Goal: Find specific page/section: Find specific page/section

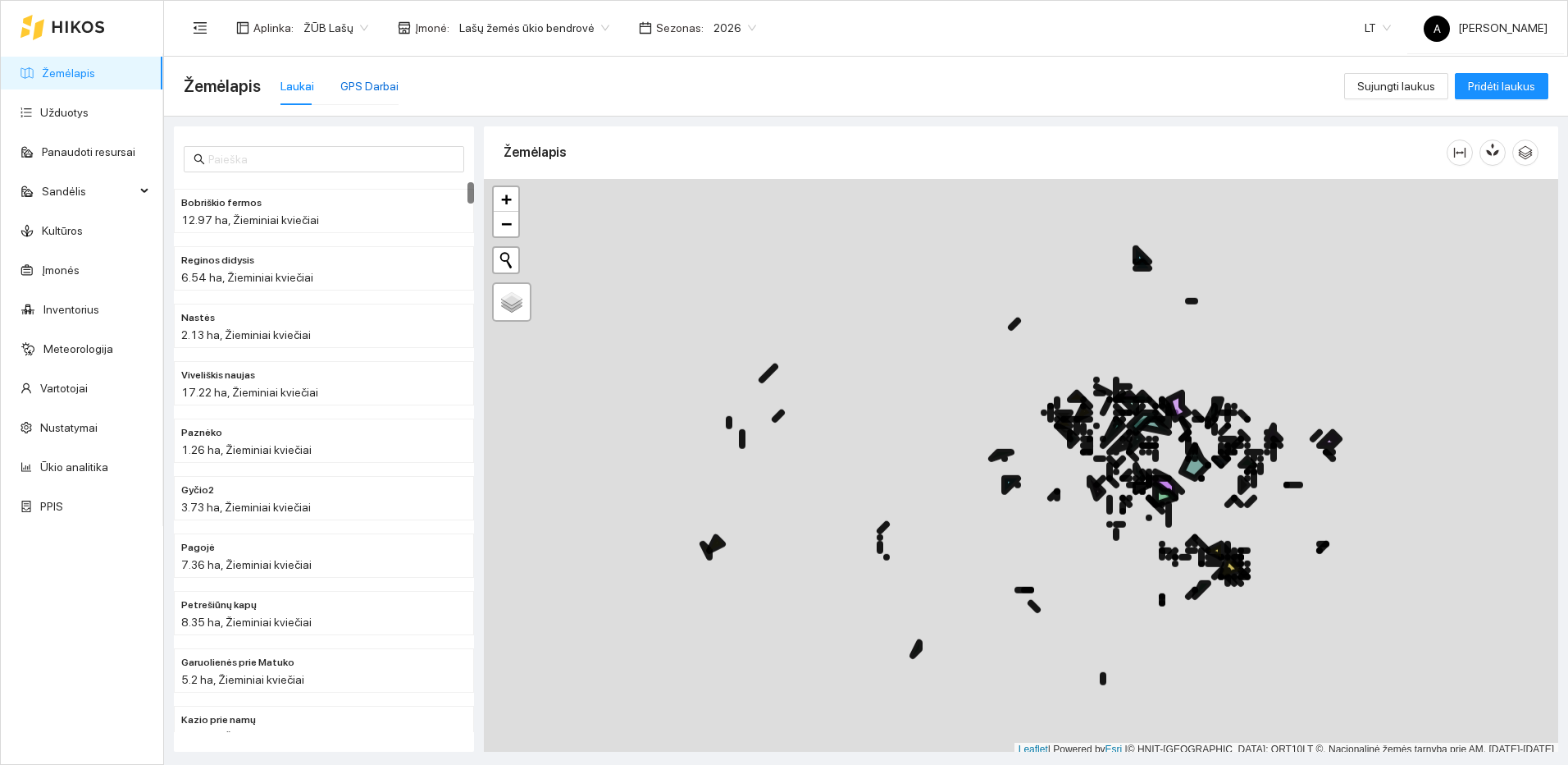
click at [379, 78] on div "GPS Darbai" at bounding box center [369, 86] width 58 height 18
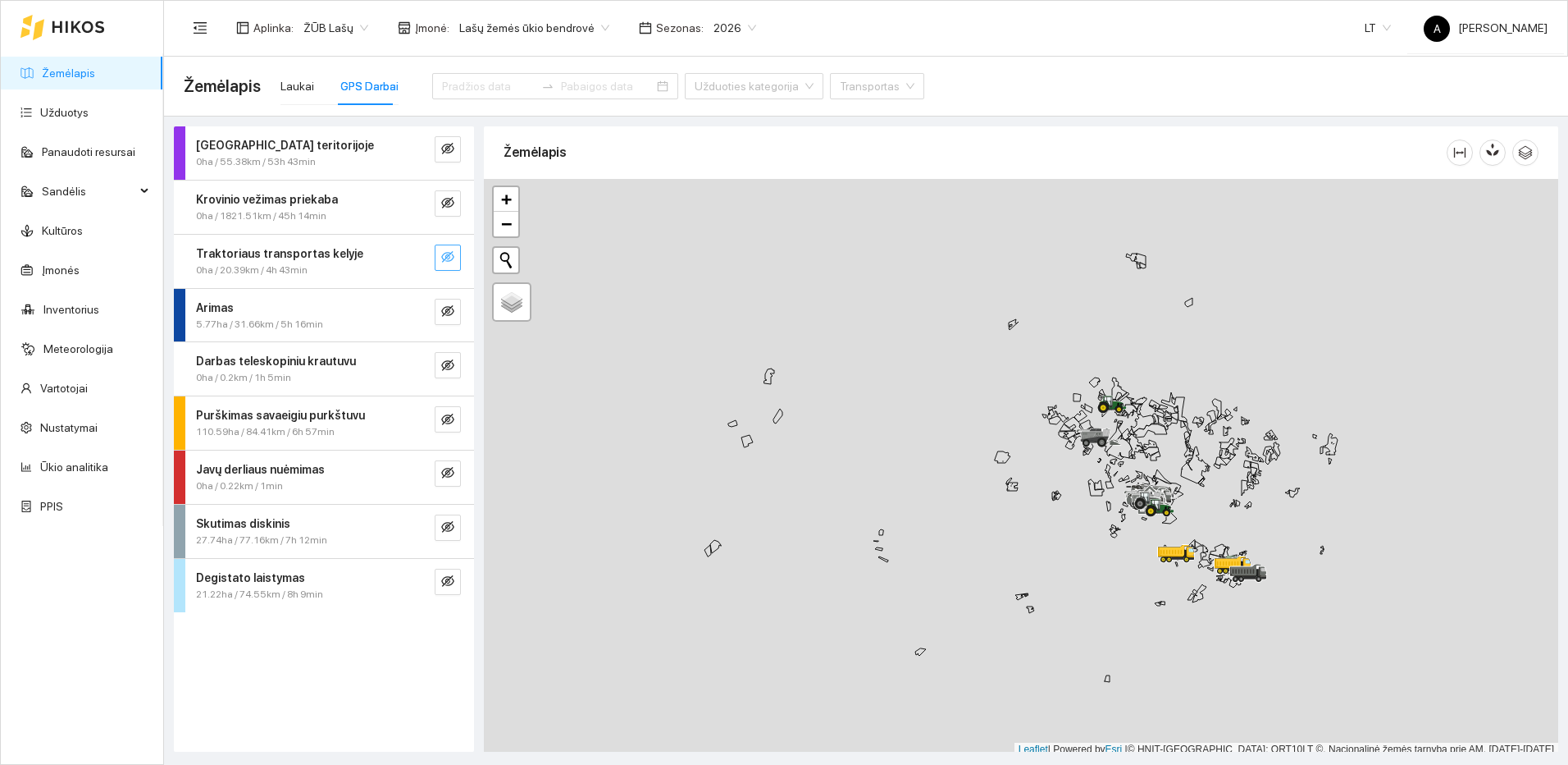
click at [450, 256] on icon "eye-invisible" at bounding box center [448, 257] width 13 height 13
click at [443, 310] on icon "eye-invisible" at bounding box center [448, 311] width 13 height 12
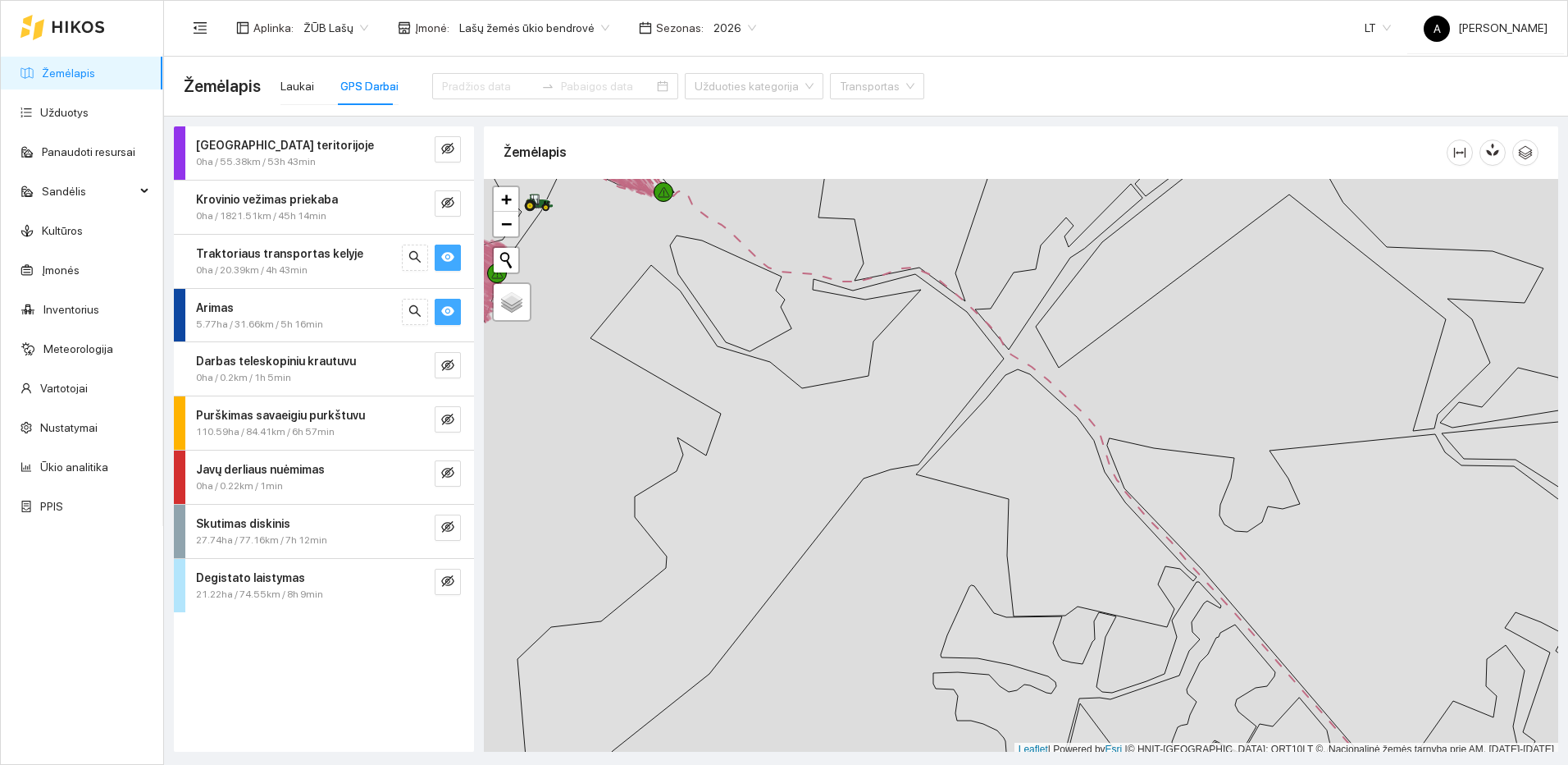
scroll to position [5, 0]
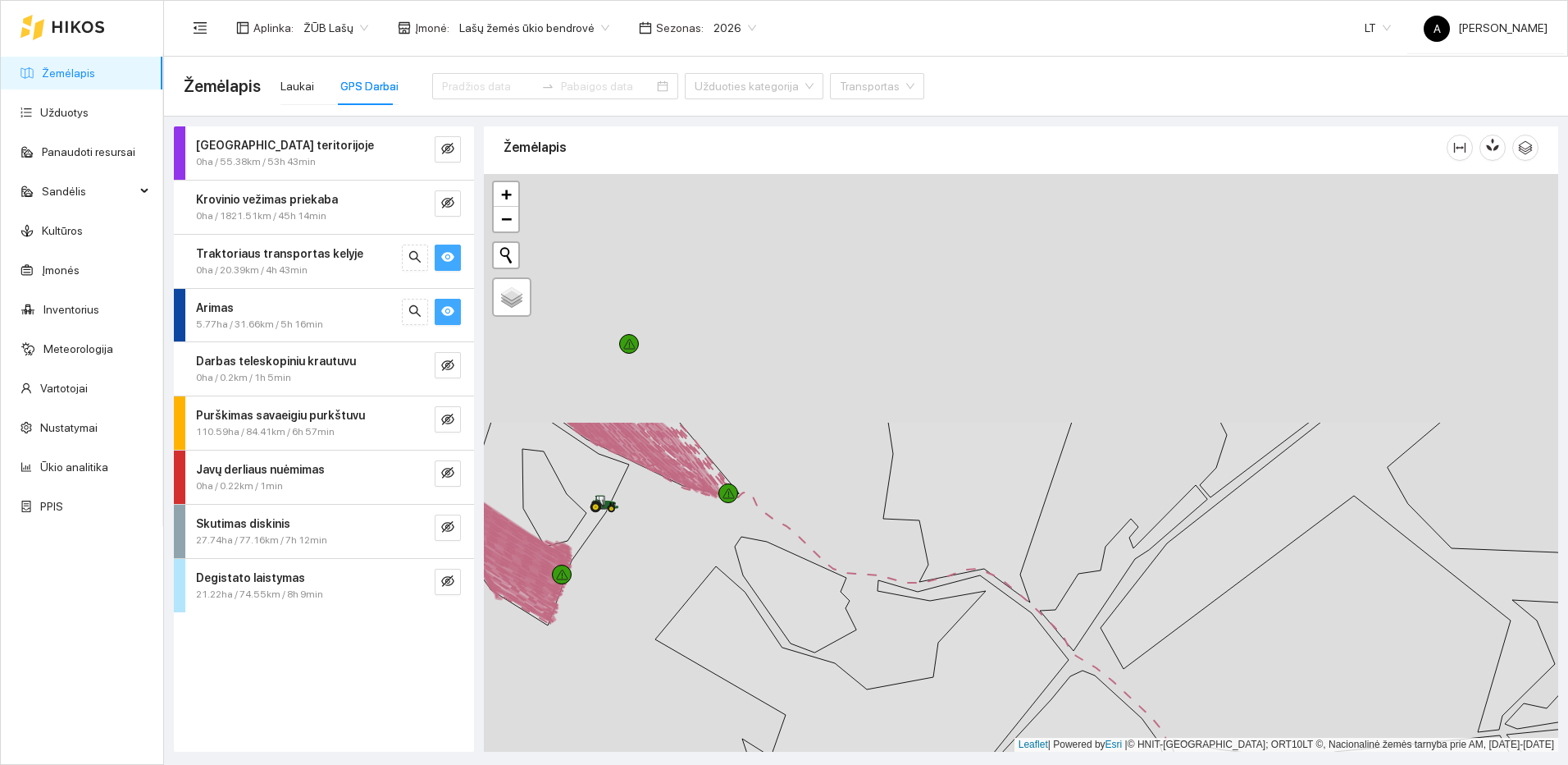
drag, startPoint x: 862, startPoint y: 265, endPoint x: 914, endPoint y: 569, distance: 308.4
click at [941, 588] on div at bounding box center [1022, 462] width 1075 height 578
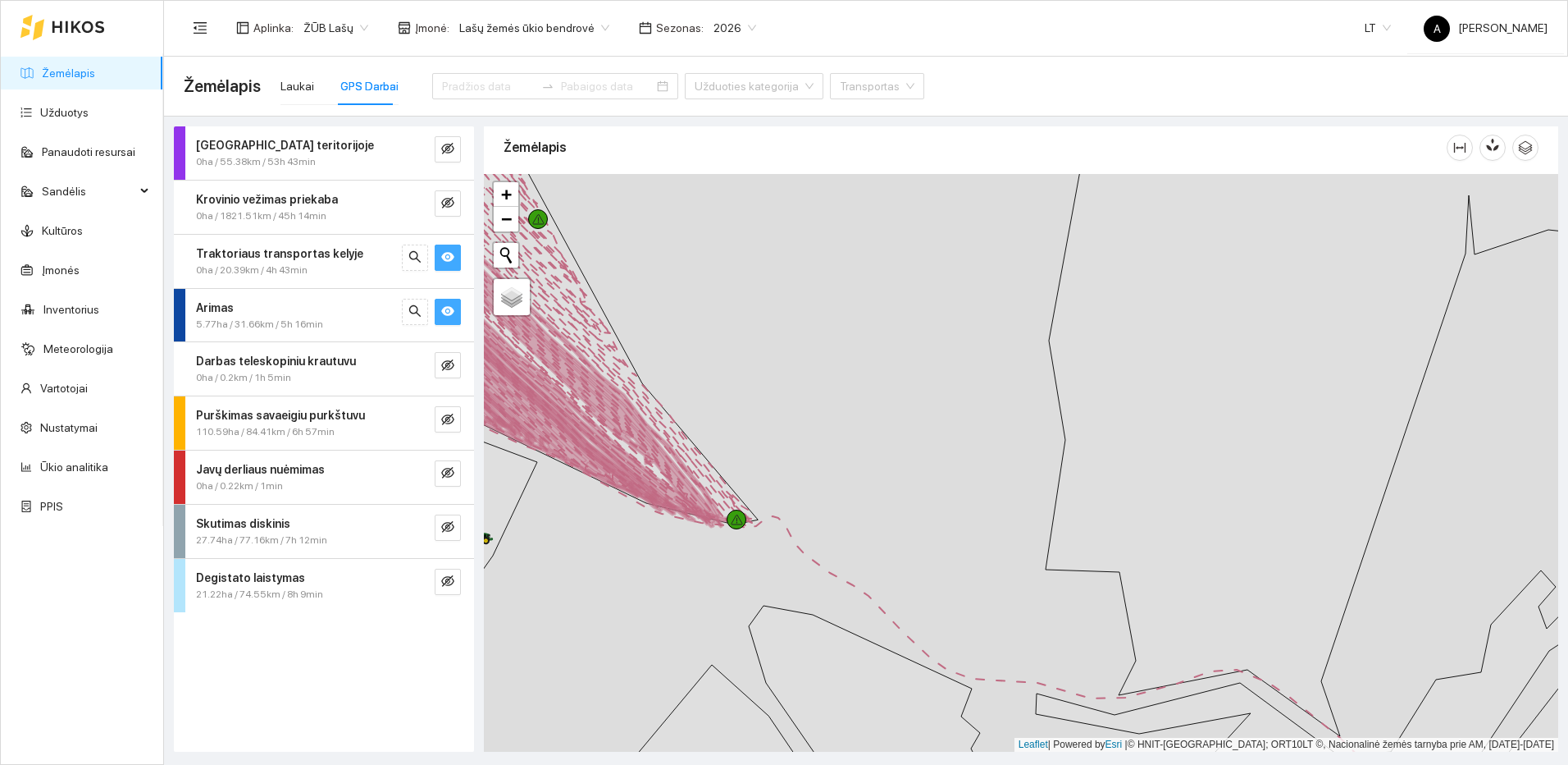
click at [1082, 524] on div at bounding box center [1022, 462] width 1075 height 578
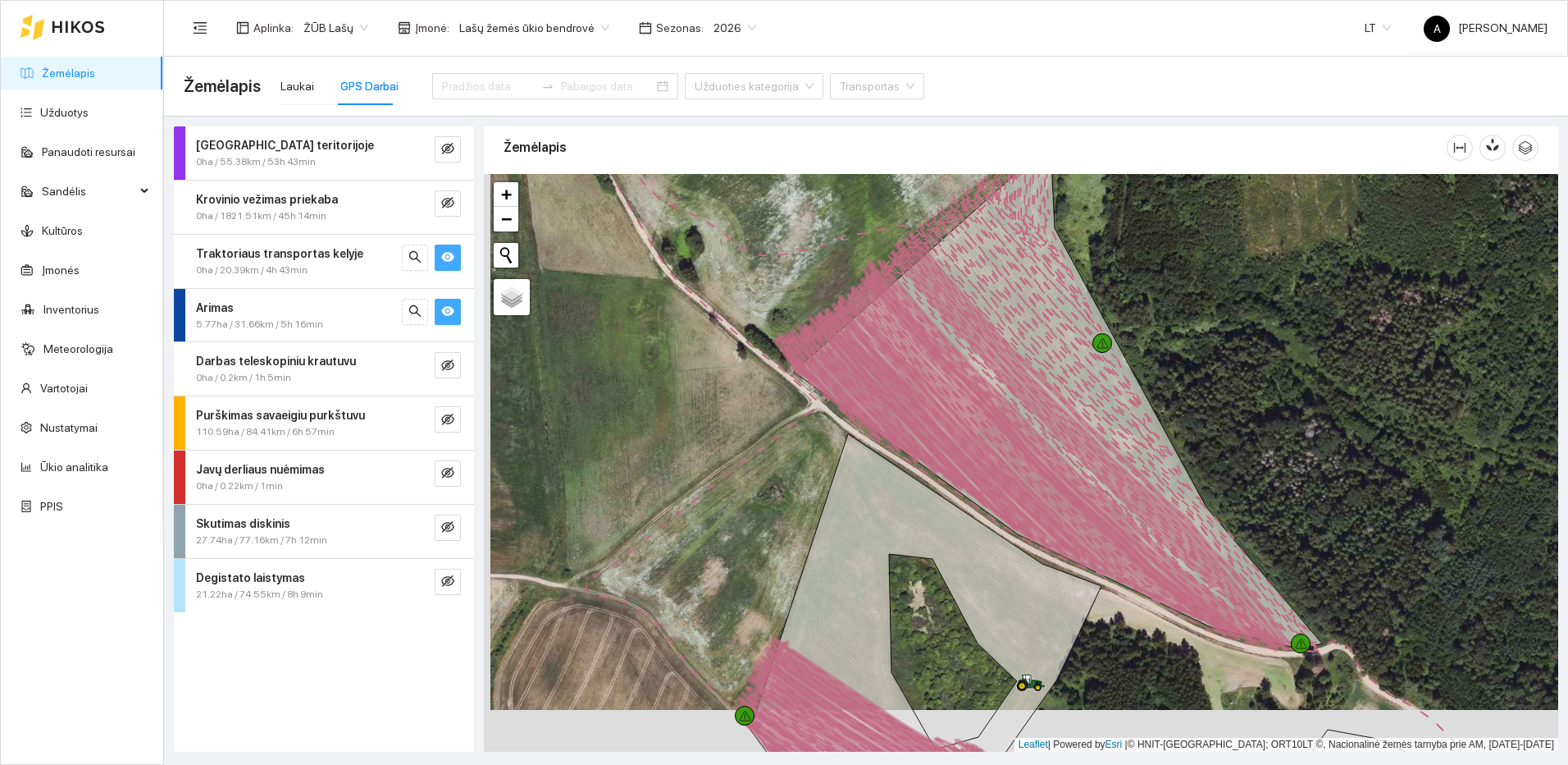
drag, startPoint x: 917, startPoint y: 510, endPoint x: 1116, endPoint y: 196, distance: 371.7
click at [1101, 434] on icon at bounding box center [926, 601] width 351 height 335
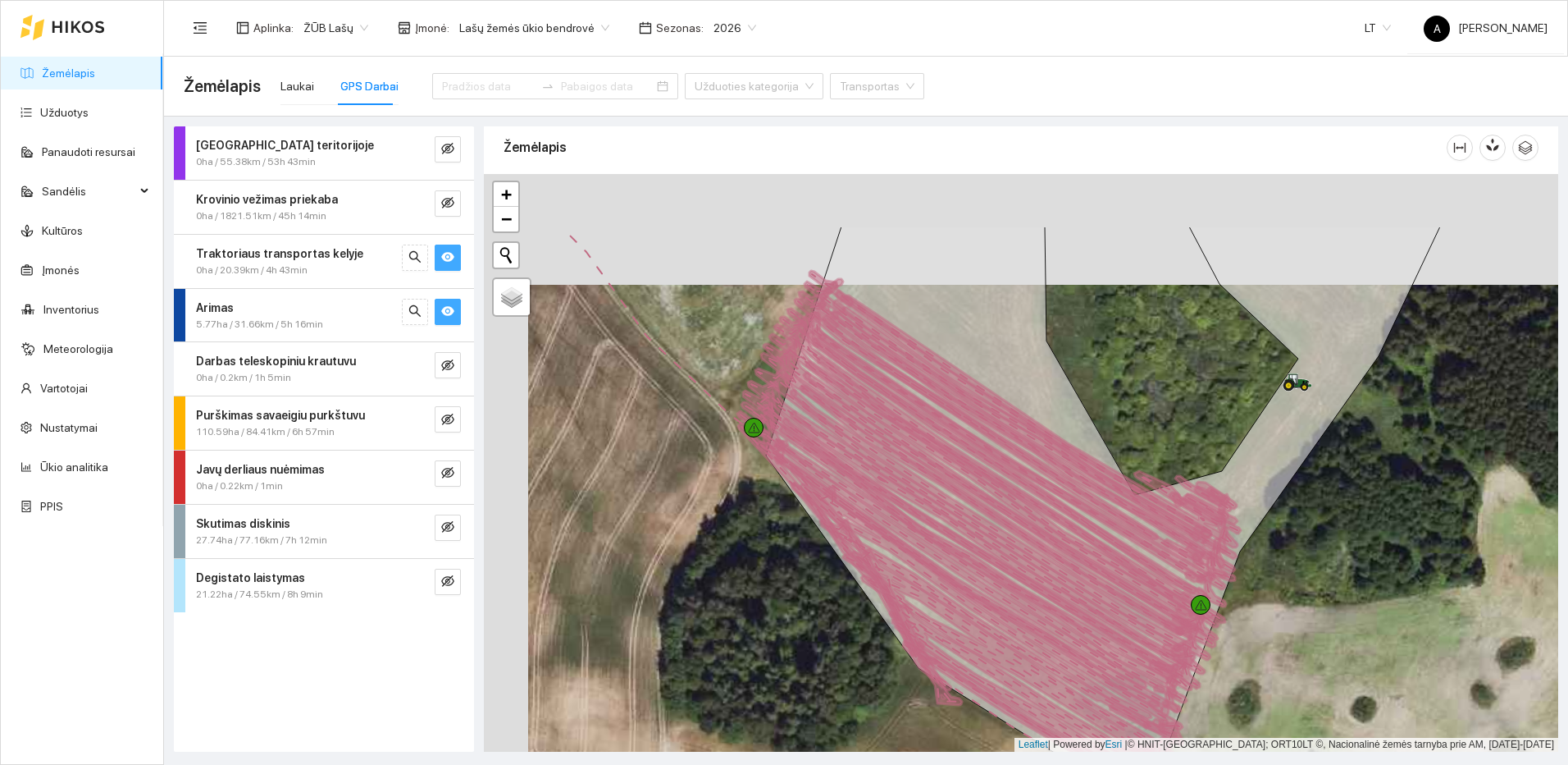
drag, startPoint x: 877, startPoint y: 441, endPoint x: 909, endPoint y: 558, distance: 121.3
click at [909, 558] on icon at bounding box center [1008, 516] width 415 height 261
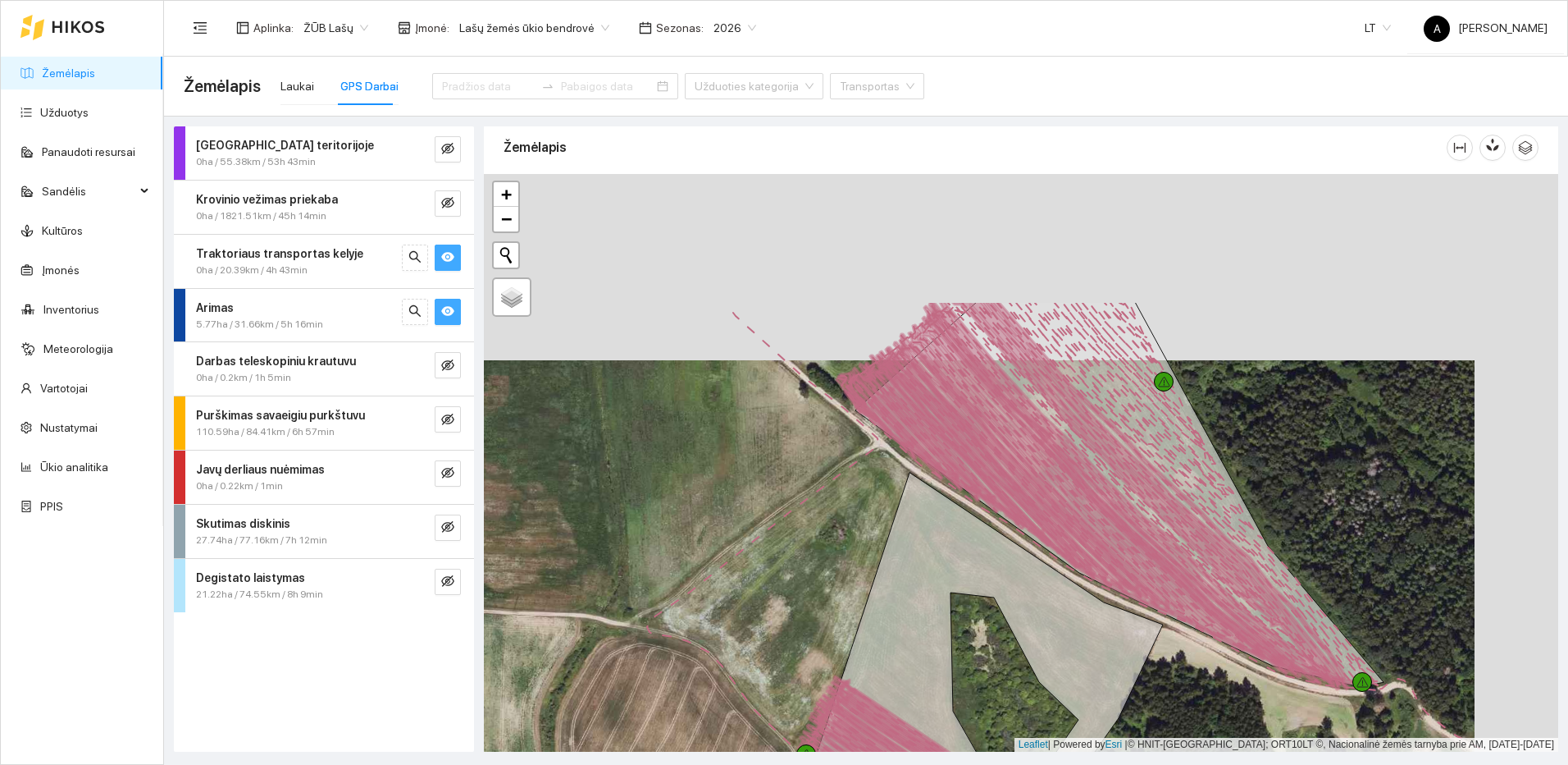
drag, startPoint x: 966, startPoint y: 254, endPoint x: 883, endPoint y: 441, distance: 204.6
click at [883, 441] on div at bounding box center [1022, 462] width 1075 height 578
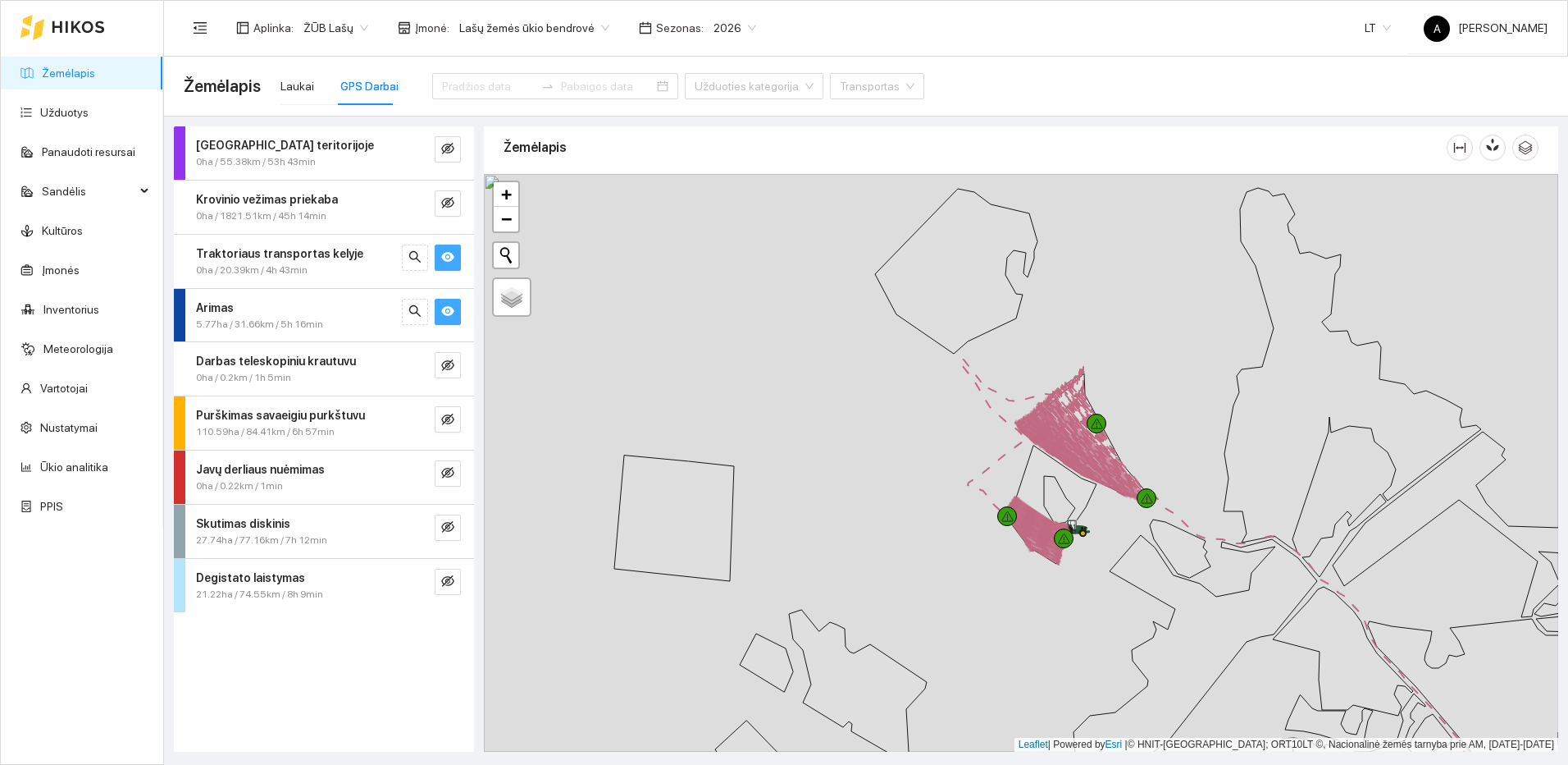
click at [452, 307] on icon "eye" at bounding box center [448, 311] width 13 height 13
click at [449, 263] on icon "eye" at bounding box center [448, 257] width 13 height 13
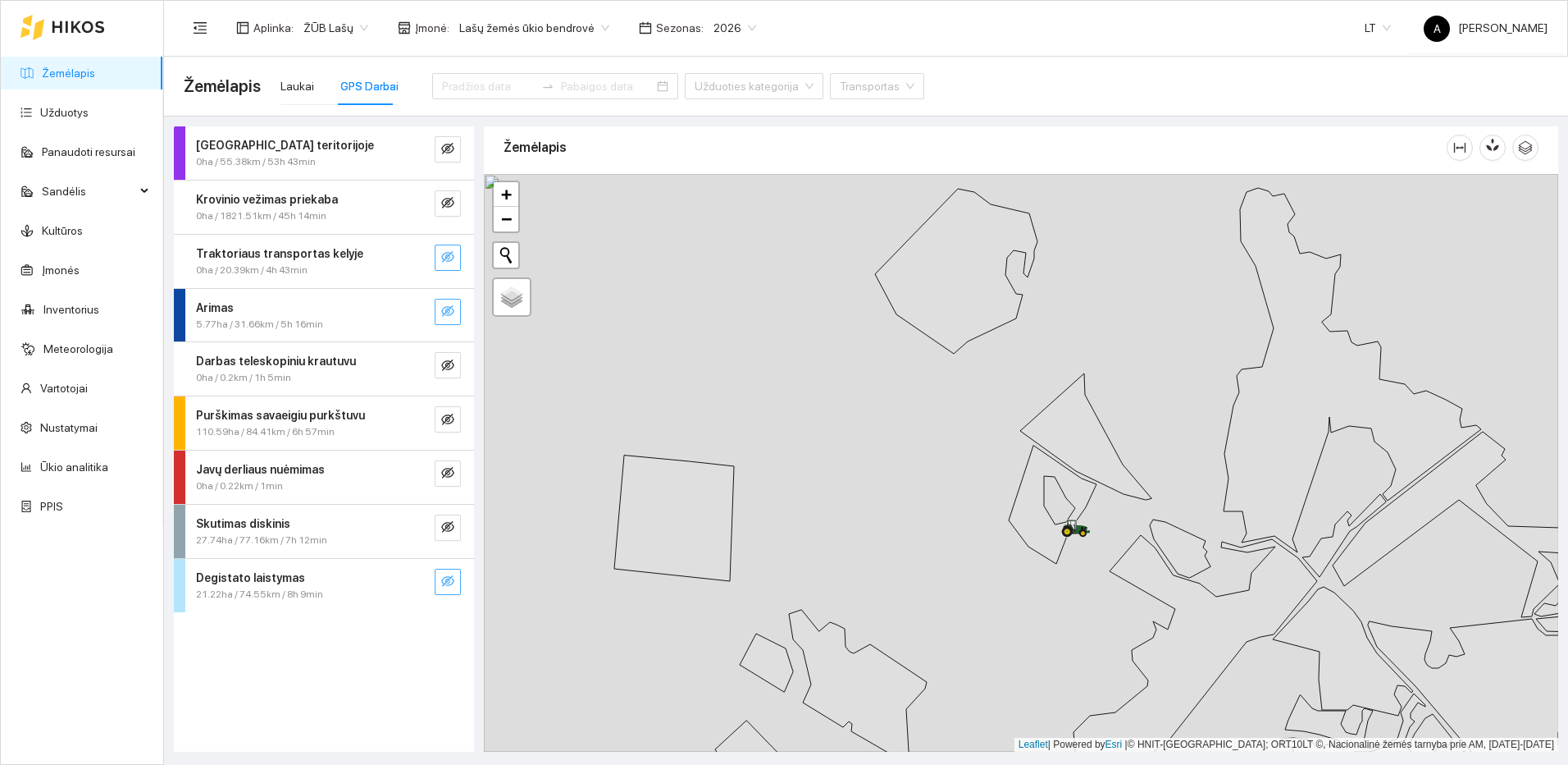
click at [440, 589] on button "button" at bounding box center [448, 581] width 26 height 27
click at [420, 581] on icon "search" at bounding box center [415, 580] width 13 height 13
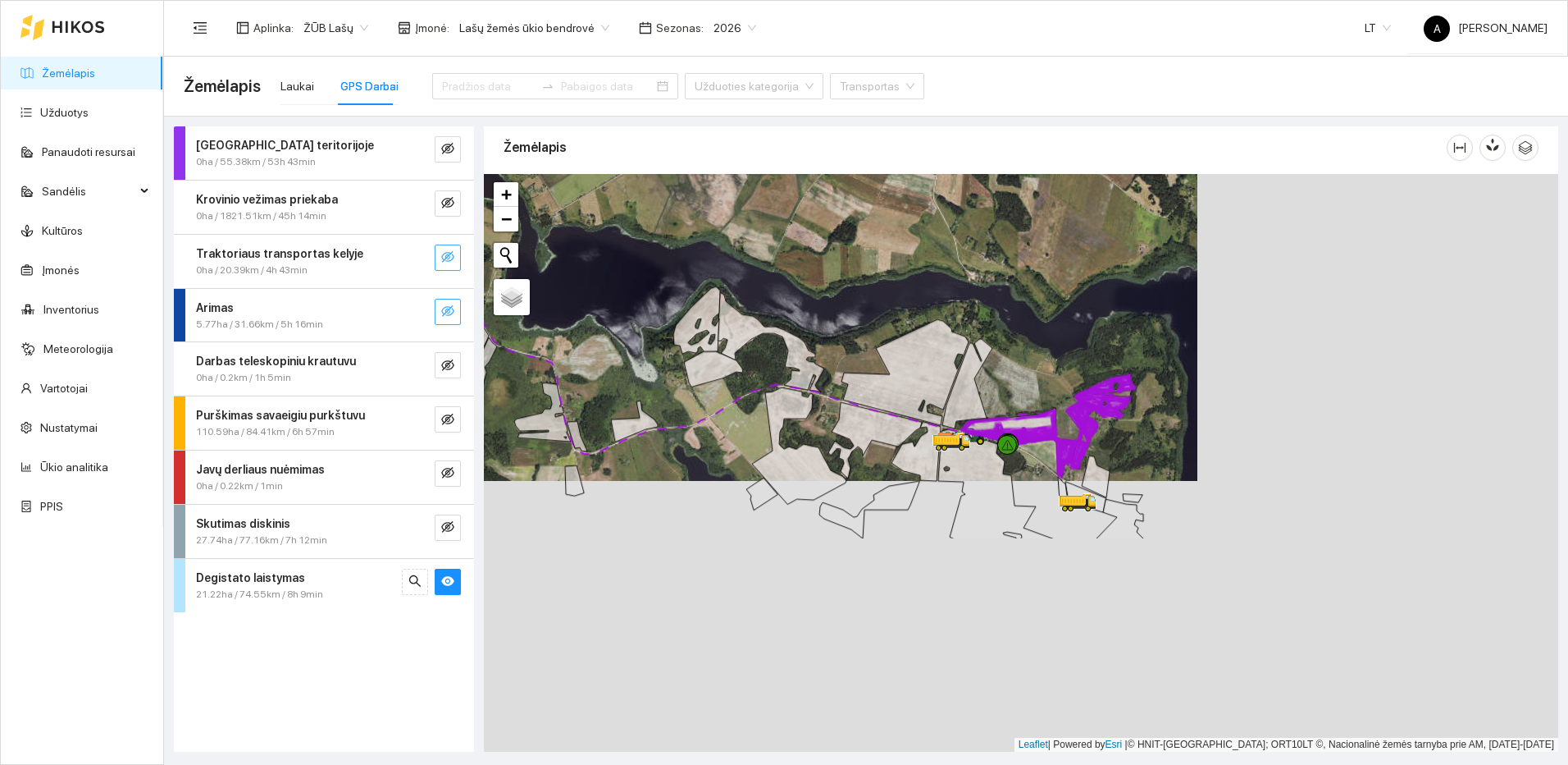
drag, startPoint x: 1358, startPoint y: 608, endPoint x: 997, endPoint y: 337, distance: 451.4
click at [997, 337] on div at bounding box center [1022, 462] width 1075 height 578
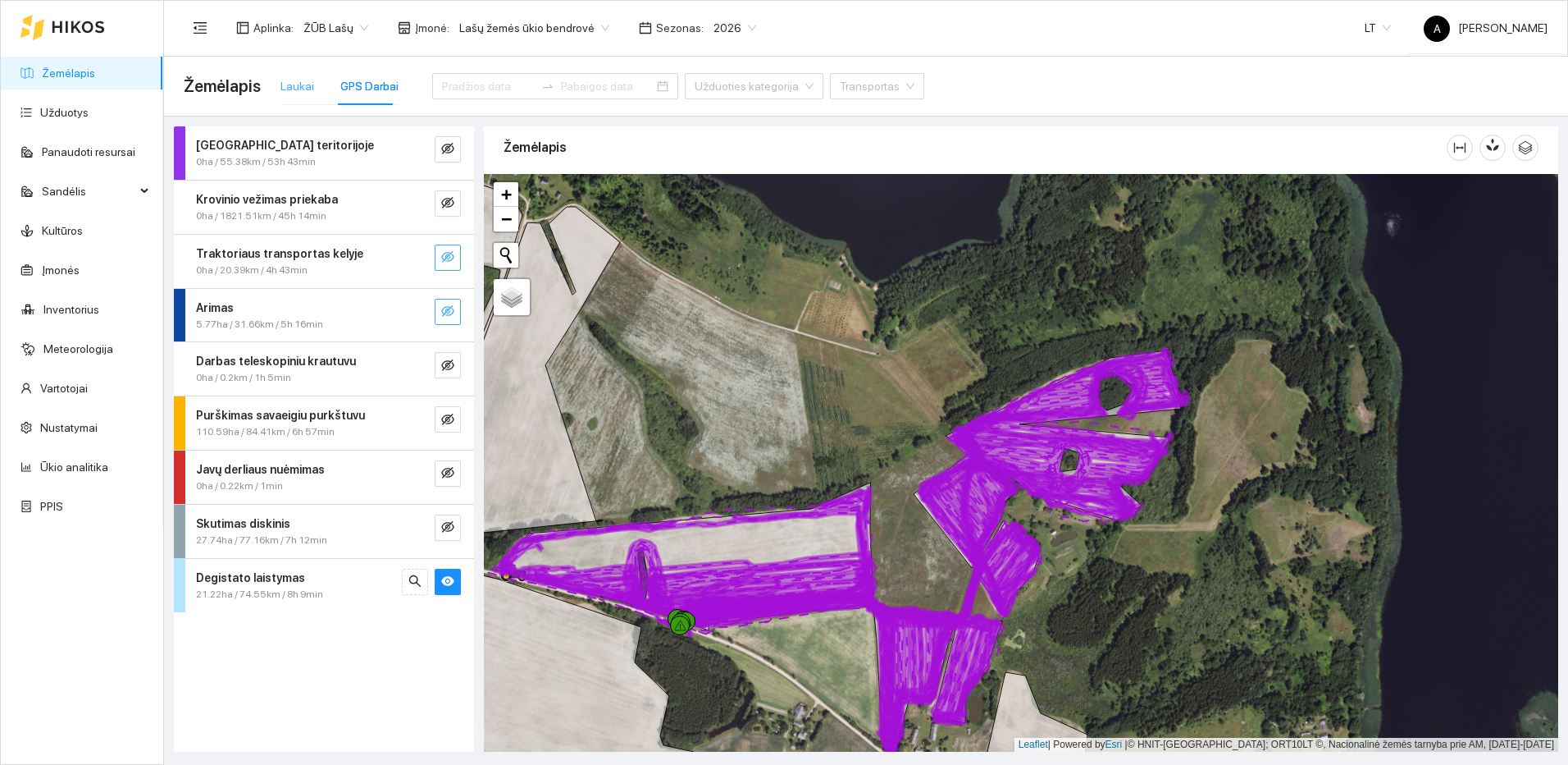
click at [294, 73] on div "Laukai" at bounding box center [297, 86] width 34 height 37
